Goal: Task Accomplishment & Management: Manage account settings

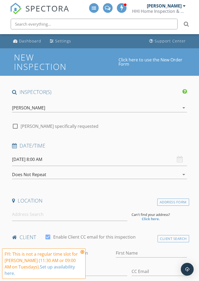
click at [180, 6] on div "[PERSON_NAME]" at bounding box center [164, 5] width 35 height 5
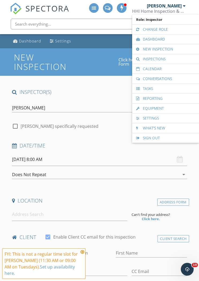
click at [165, 68] on link "Calendar" at bounding box center [165, 69] width 61 height 10
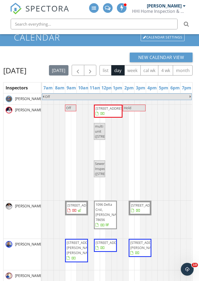
scroll to position [20, 0]
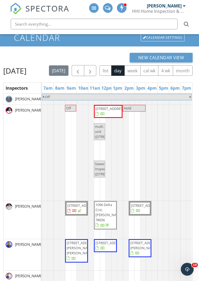
click at [96, 67] on button "button" at bounding box center [90, 70] width 13 height 11
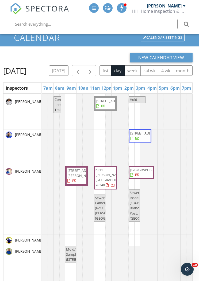
scroll to position [57, 0]
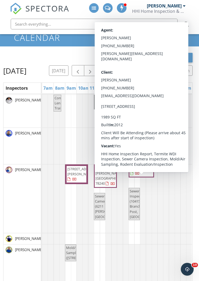
click at [80, 52] on div "New Calendar View Tuesday, September 30, 2025 today list day week cal wk 4 wk m…" at bounding box center [99, 197] width 199 height 303
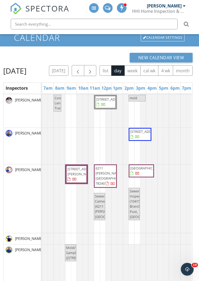
click at [96, 68] on button "button" at bounding box center [90, 70] width 13 height 11
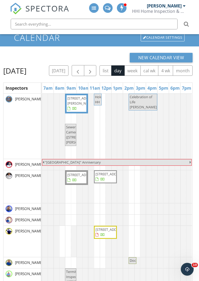
click at [81, 68] on span "button" at bounding box center [78, 71] width 6 height 6
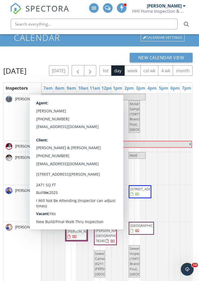
click at [80, 240] on span "3031 Haynie Mesa, San Antonio 78245" at bounding box center [76, 232] width 19 height 16
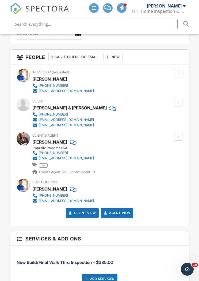
scroll to position [655, 0]
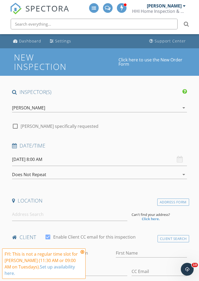
click at [178, 5] on div "[PERSON_NAME]" at bounding box center [164, 5] width 35 height 5
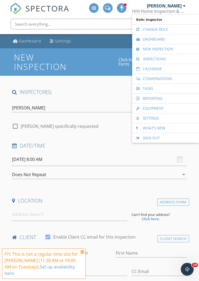
click at [166, 70] on link "Calendar" at bounding box center [165, 69] width 61 height 10
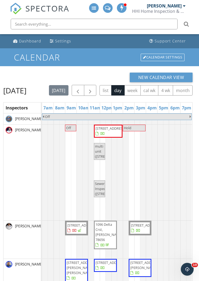
click at [93, 88] on span "button" at bounding box center [90, 90] width 6 height 6
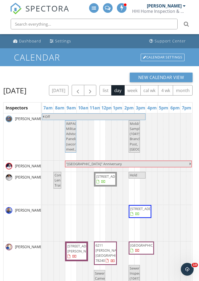
click at [93, 88] on span "button" at bounding box center [90, 90] width 6 height 6
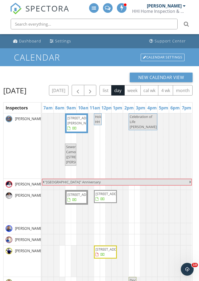
click at [81, 89] on span "button" at bounding box center [78, 90] width 6 height 6
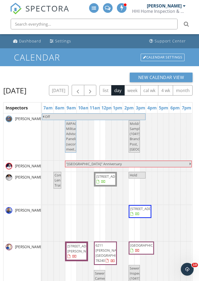
click at [96, 87] on button "button" at bounding box center [90, 90] width 13 height 11
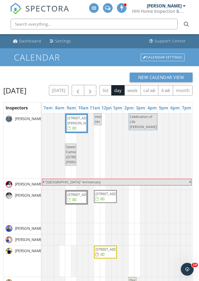
click at [93, 90] on span "button" at bounding box center [90, 90] width 6 height 6
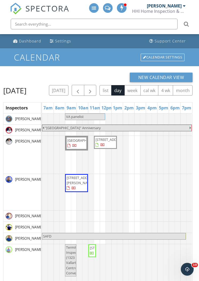
click at [93, 89] on span "button" at bounding box center [90, 90] width 6 height 6
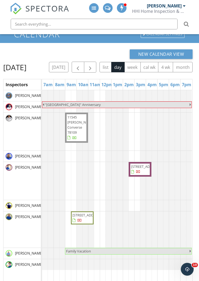
scroll to position [23, 0]
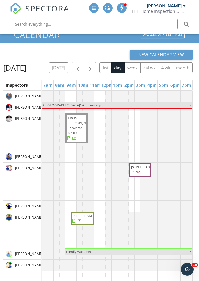
click at [96, 65] on button "button" at bounding box center [90, 67] width 13 height 11
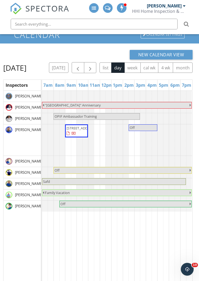
click at [93, 69] on span "button" at bounding box center [90, 68] width 6 height 6
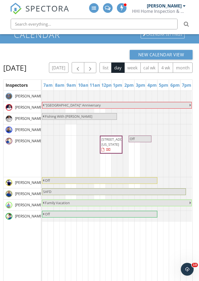
click at [84, 64] on button "button" at bounding box center [78, 67] width 13 height 11
